Goal: Task Accomplishment & Management: Manage account settings

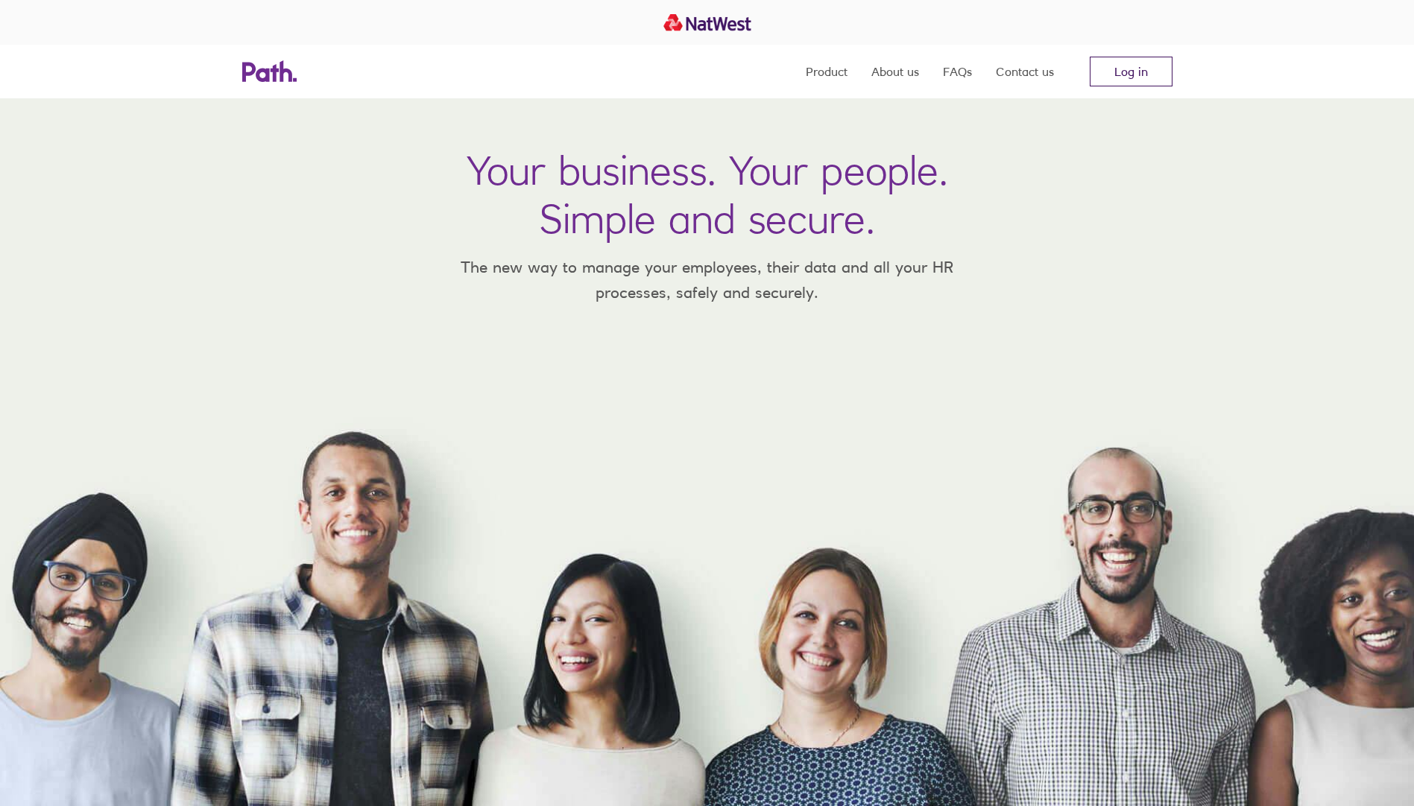
click at [1118, 75] on link "Log in" at bounding box center [1131, 72] width 83 height 30
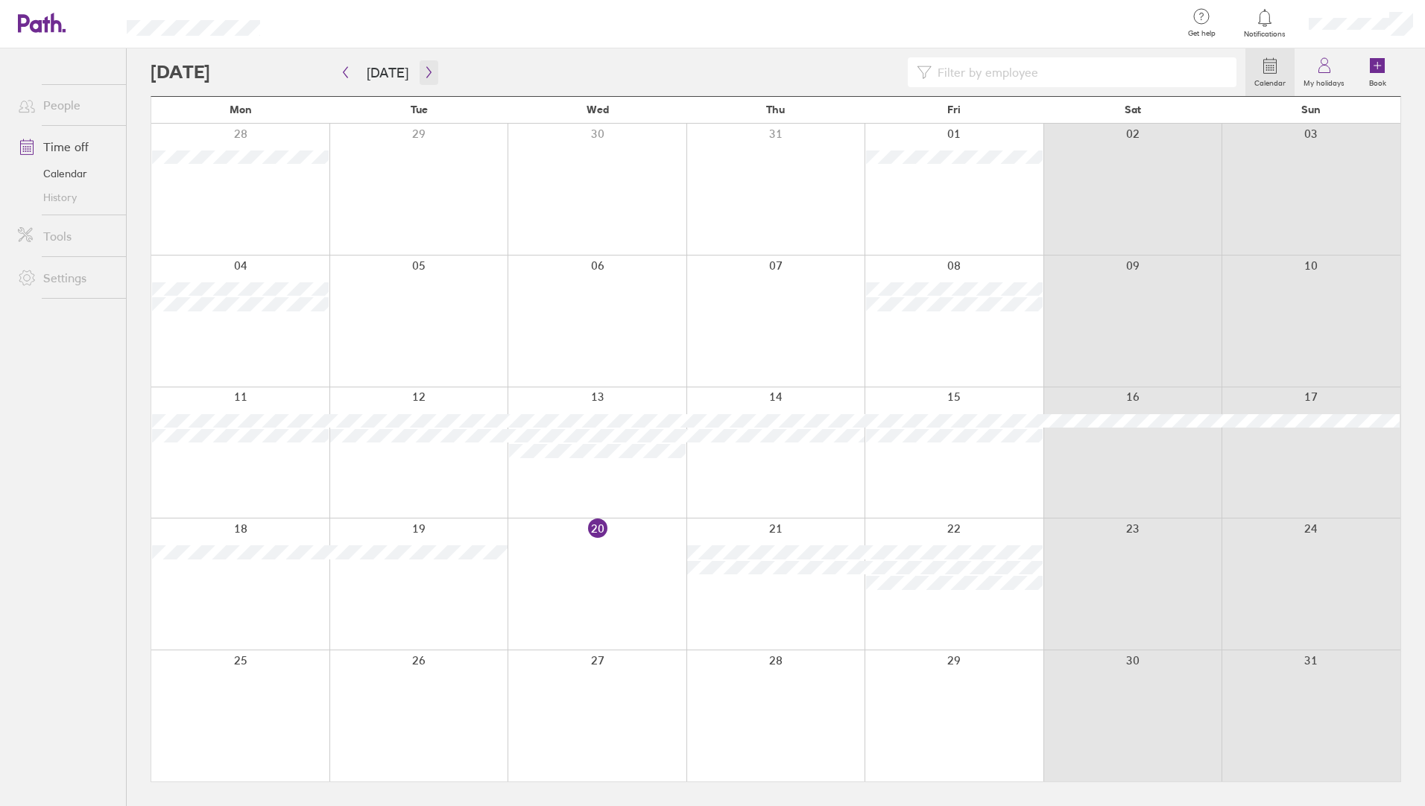
click at [420, 69] on button "button" at bounding box center [429, 72] width 19 height 25
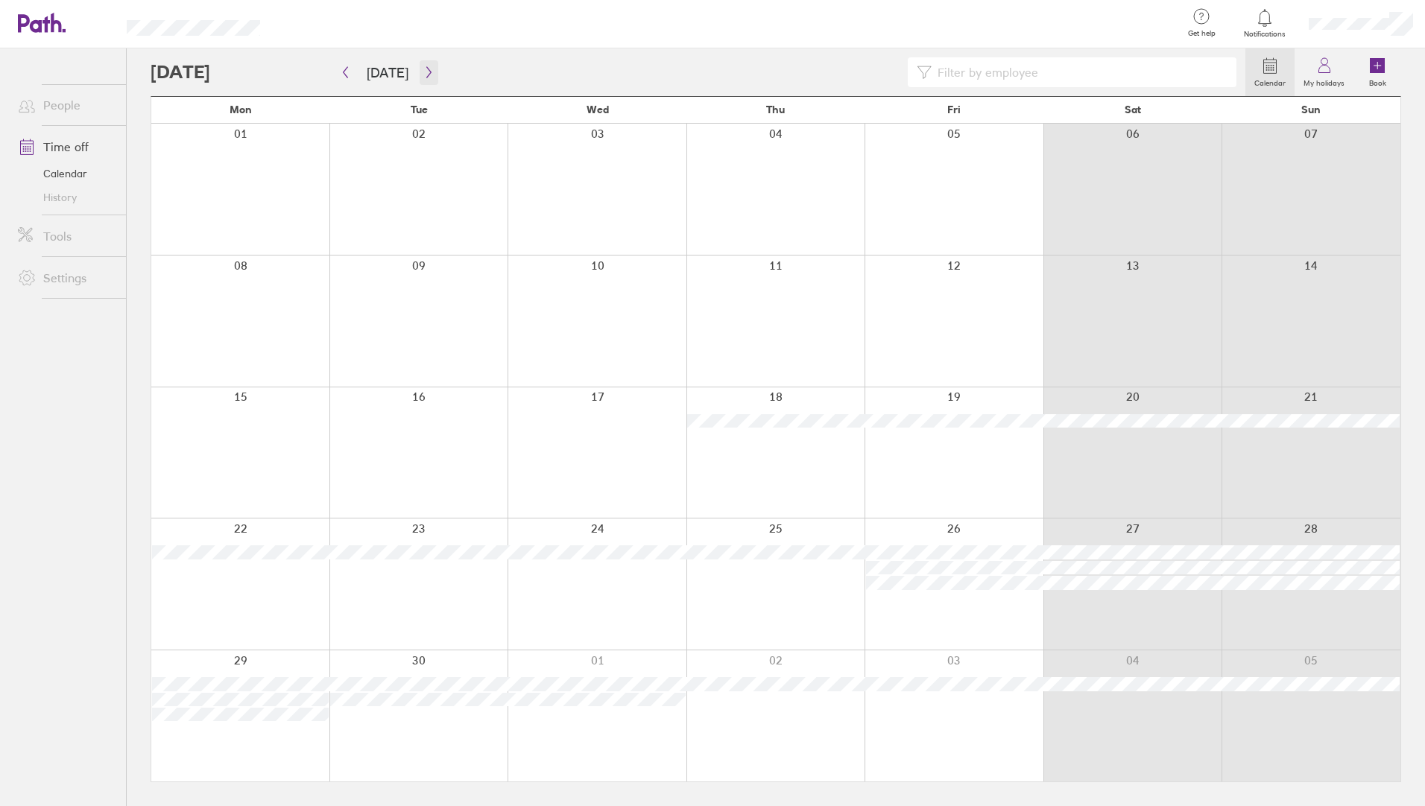
click at [420, 69] on button "button" at bounding box center [429, 72] width 19 height 25
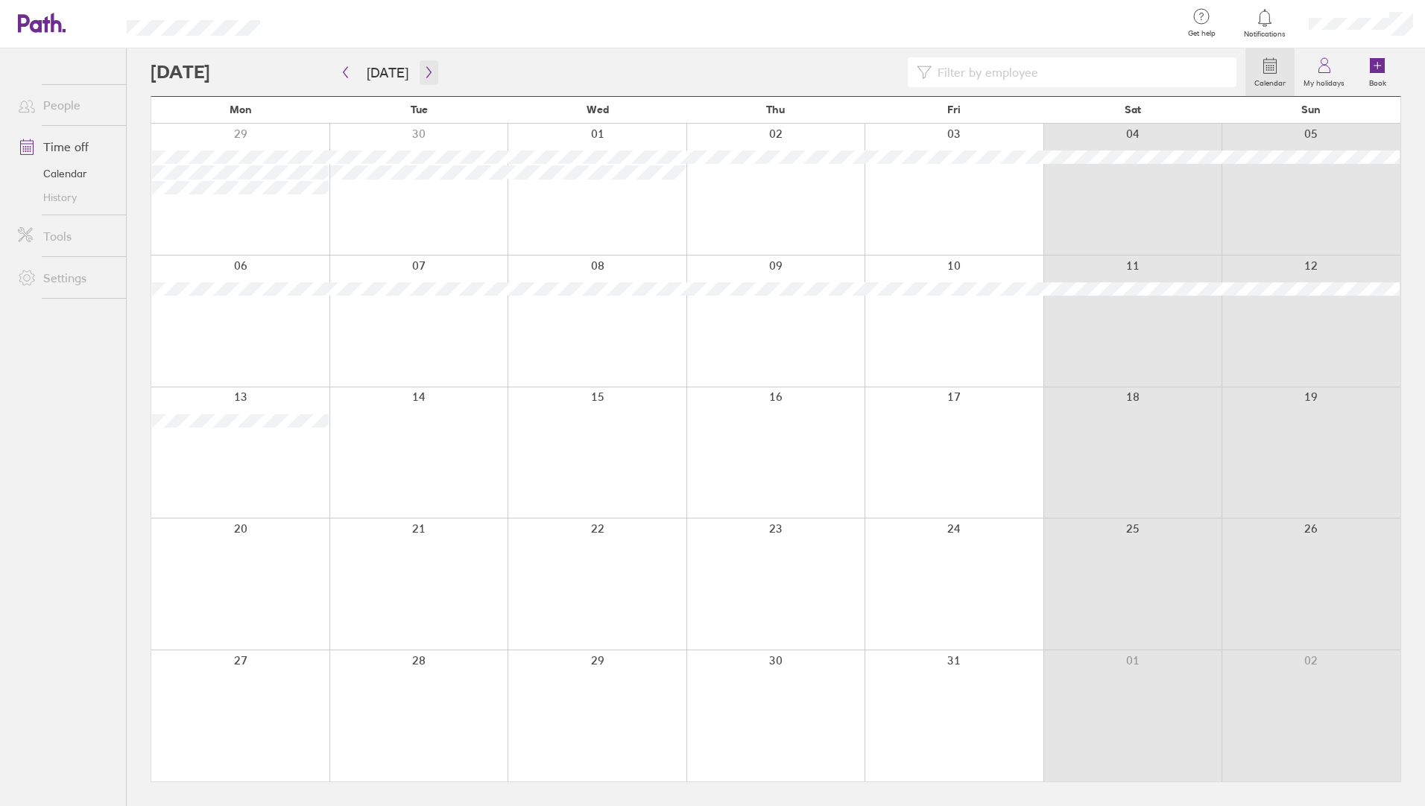
click at [420, 69] on button "button" at bounding box center [429, 72] width 19 height 25
click at [1328, 72] on icon at bounding box center [1324, 66] width 18 height 18
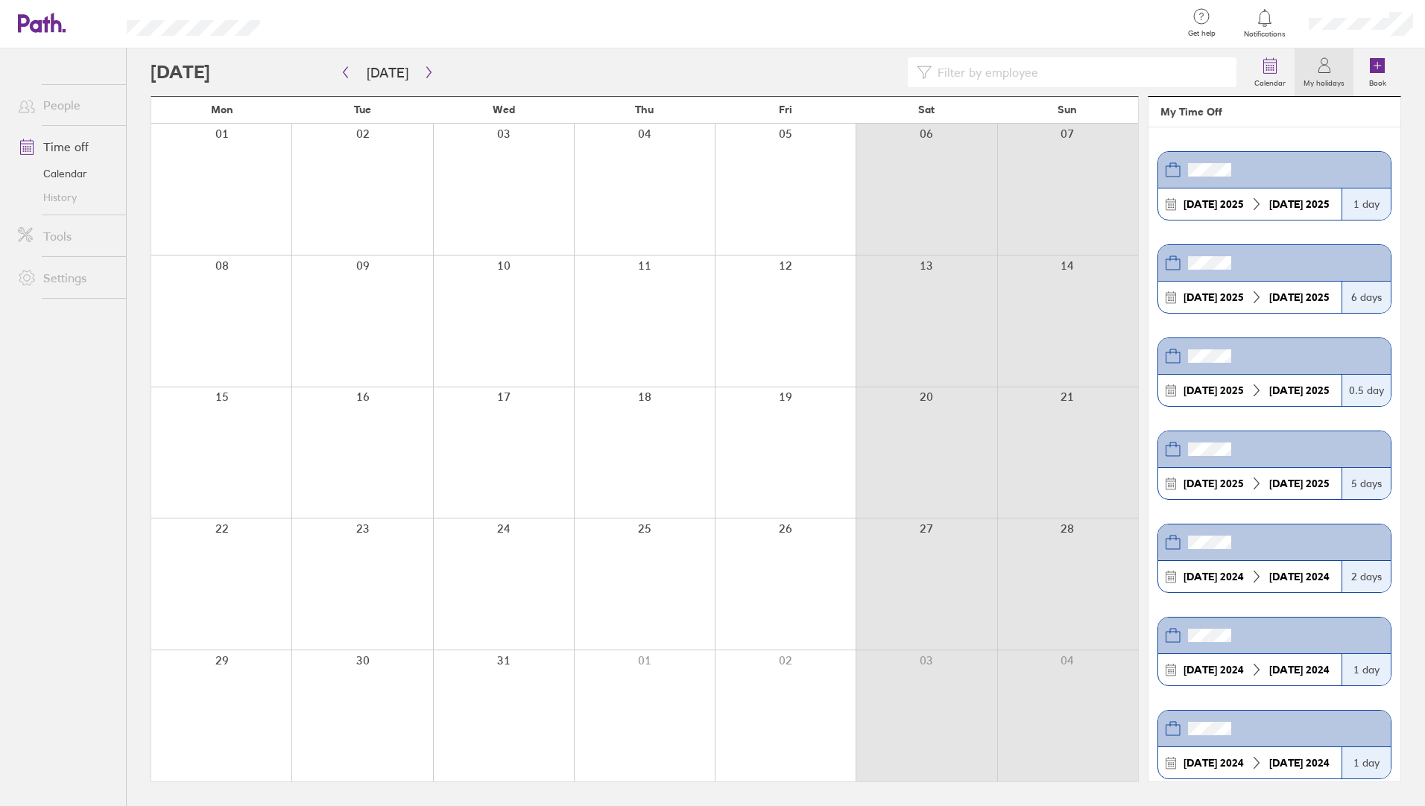
click at [1361, 31] on div at bounding box center [1361, 24] width 128 height 48
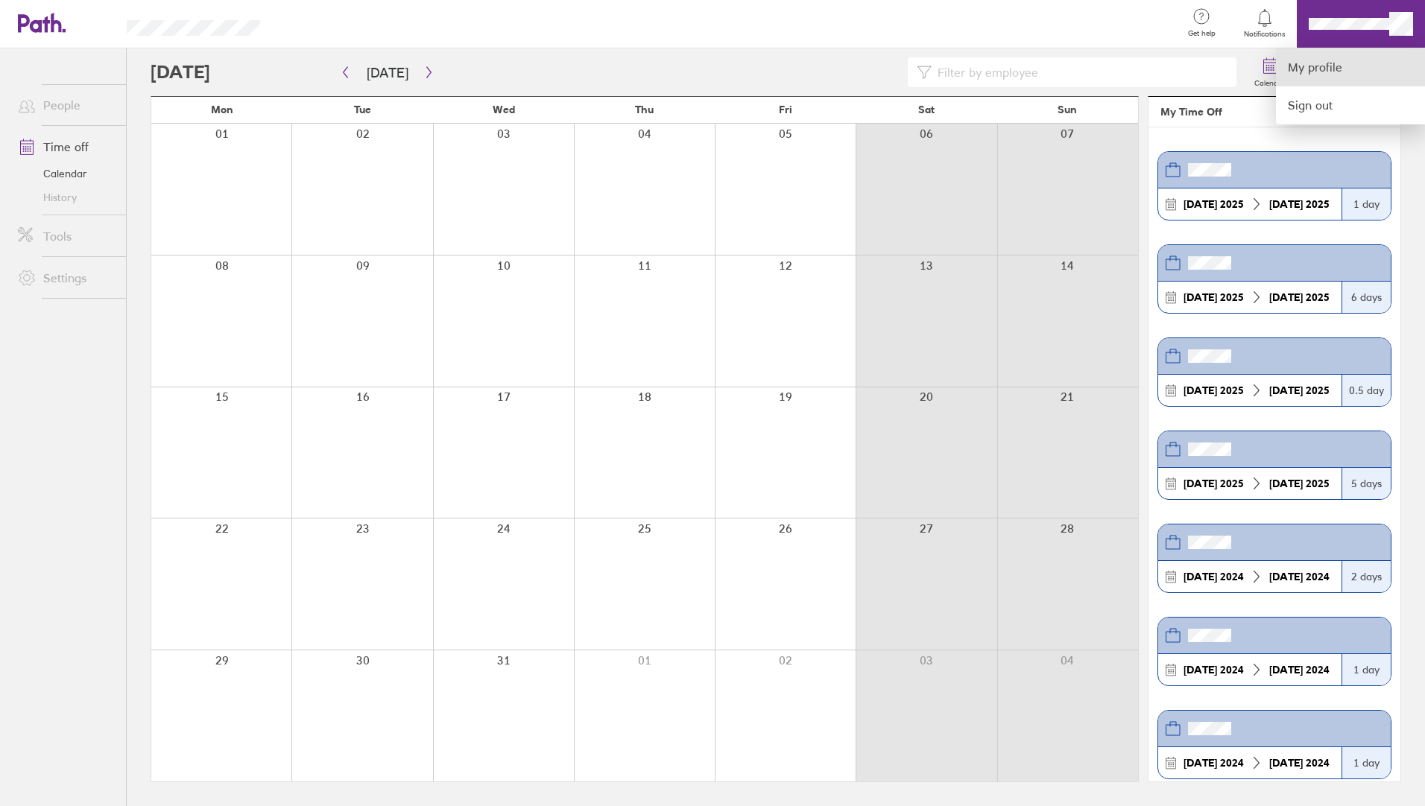
click at [1355, 57] on link "My profile" at bounding box center [1350, 67] width 149 height 38
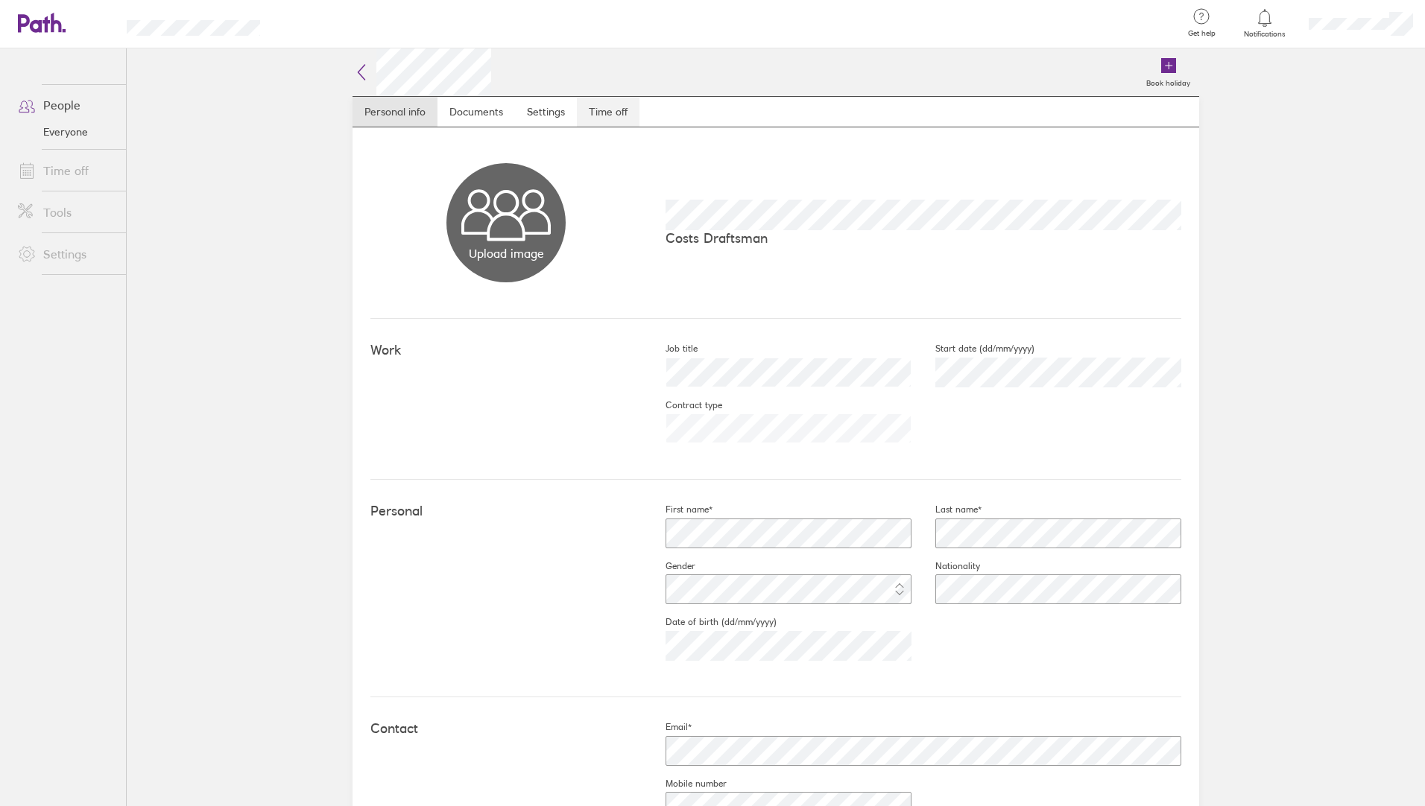
click at [595, 103] on link "Time off" at bounding box center [608, 112] width 63 height 30
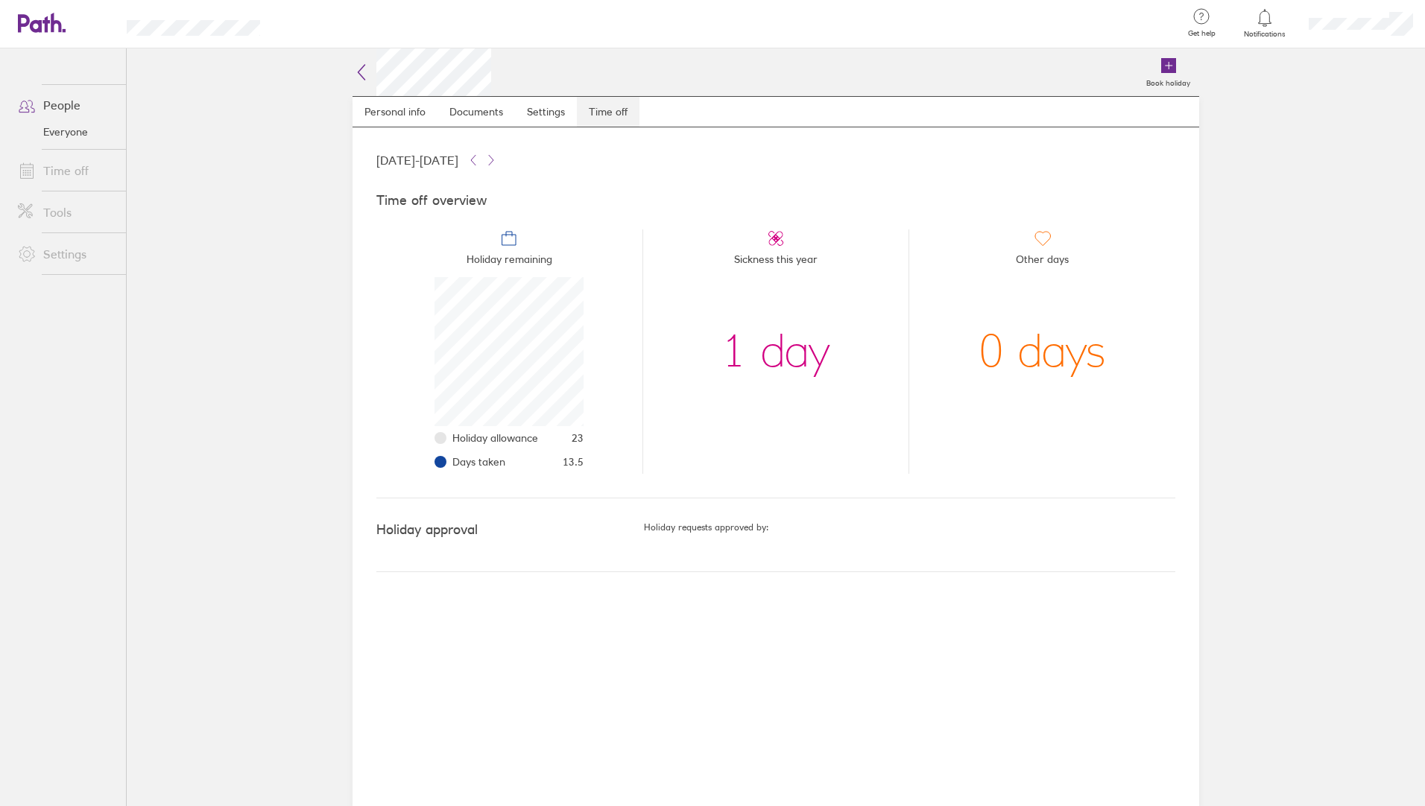
scroll to position [149, 149]
click at [82, 107] on link "People" at bounding box center [66, 105] width 120 height 30
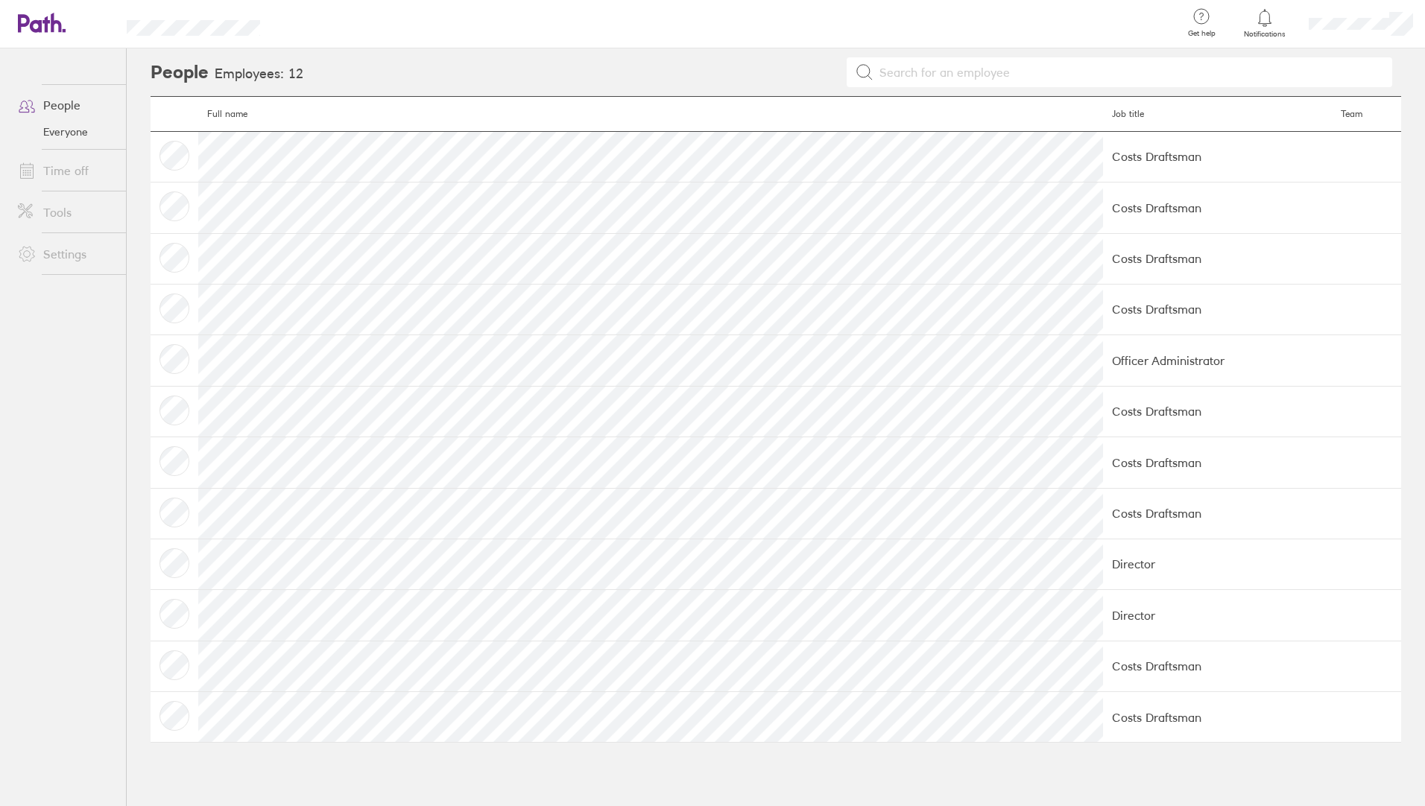
click at [61, 177] on link "Time off" at bounding box center [66, 171] width 120 height 30
